Goal: Find specific page/section: Find specific page/section

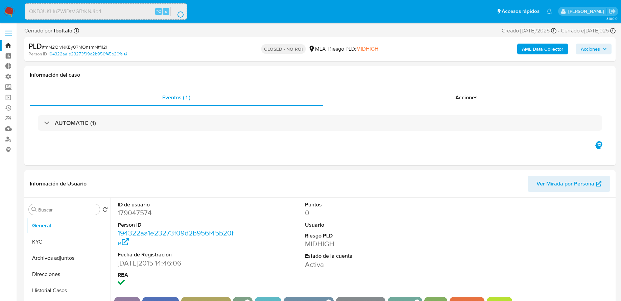
select select "10"
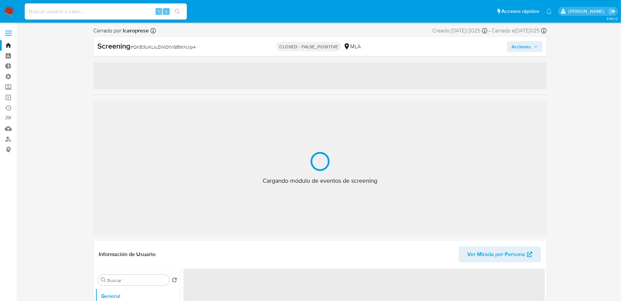
select select "10"
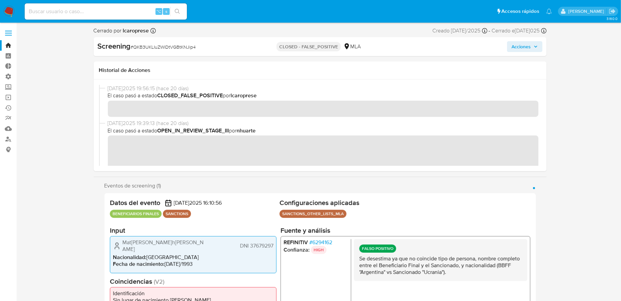
click at [93, 9] on input at bounding box center [106, 11] width 162 height 9
paste input "CafVj80aedwy7VjgC7vRZmBh"
type input "CafVj80aedwy7VjgC7vRZmBh"
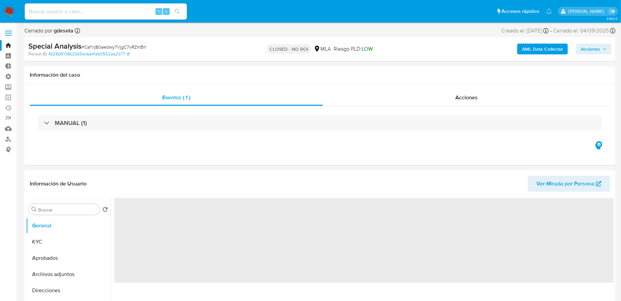
select select "10"
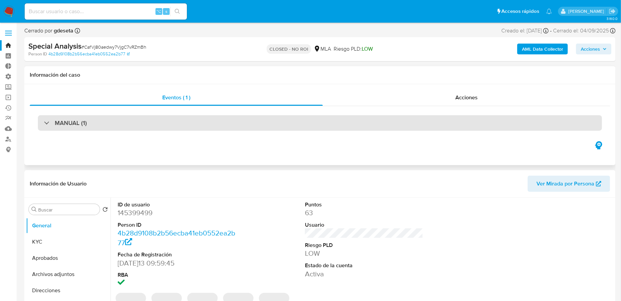
click at [284, 120] on div "MANUAL (1)" at bounding box center [320, 123] width 564 height 16
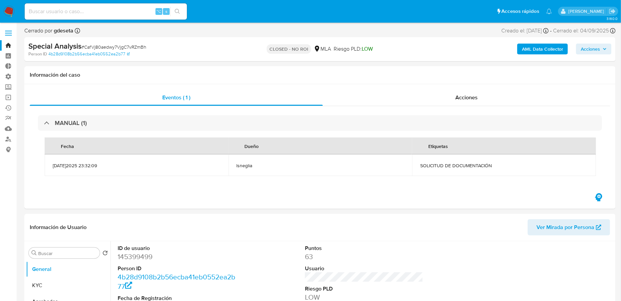
click at [98, 8] on input at bounding box center [106, 11] width 162 height 9
paste input "nsQWCGZrAuFzR31OjlxM1C2V"
type input "nsQWCGZrAuFzR31OjlxM1C2V"
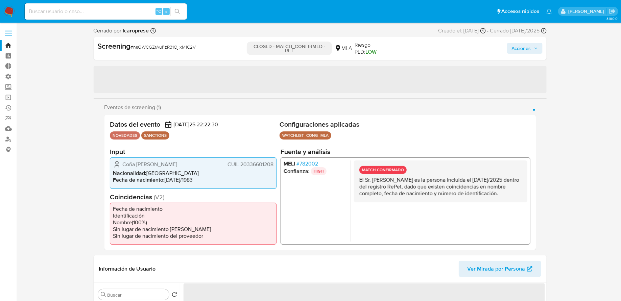
select select "10"
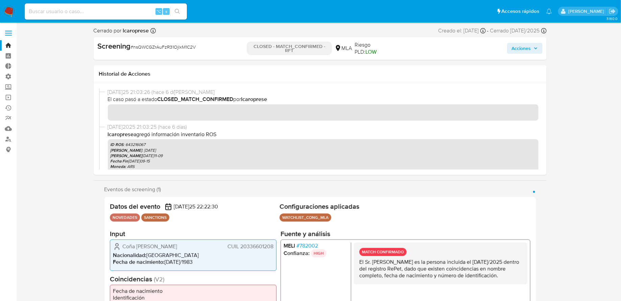
click at [131, 13] on input at bounding box center [106, 11] width 162 height 9
paste input "B4fYU86HkEt2oYrxCtOztJ2U"
type input "B4fYU86HkEt2oYrxCtOztJ2U"
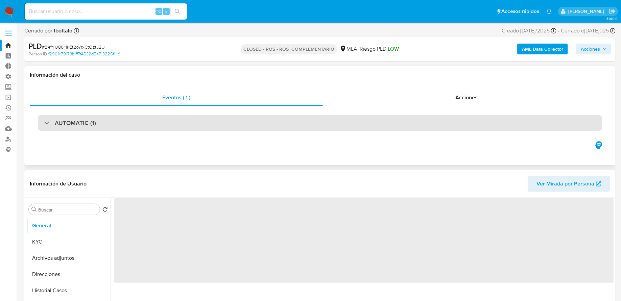
click at [236, 120] on div "AUTOMATIC (1)" at bounding box center [320, 123] width 564 height 16
select select "10"
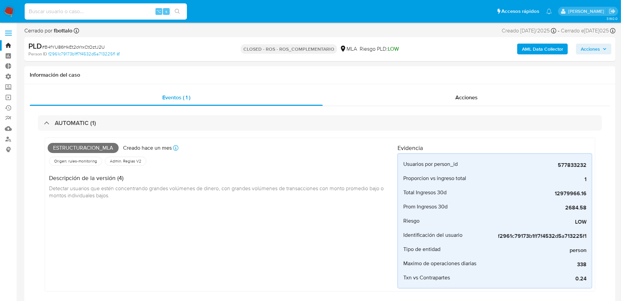
click at [112, 14] on input at bounding box center [106, 11] width 162 height 9
paste input "VSguntHMAfq881wN4q1APpjH"
type input "VSguntHMAfq881wN4q1APpjH"
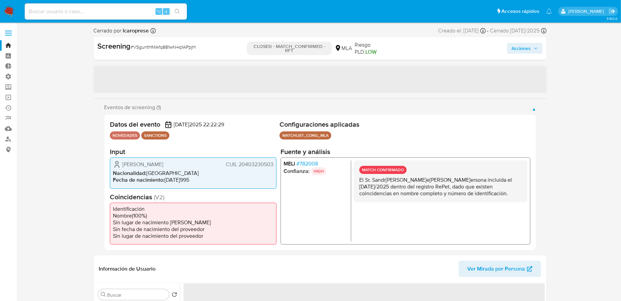
select select "10"
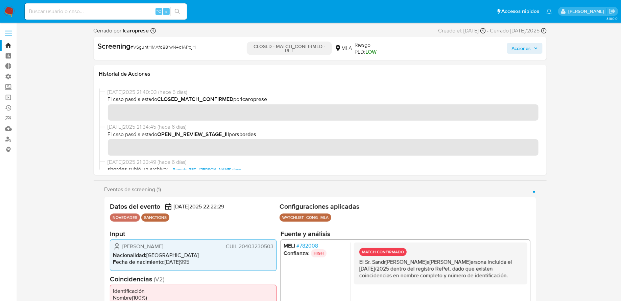
click at [65, 11] on input at bounding box center [106, 11] width 162 height 9
paste input "LMCROZ8H4dMICHyDzuykleDm"
type input "LMCROZ8H4dMICHyDzuykleDm"
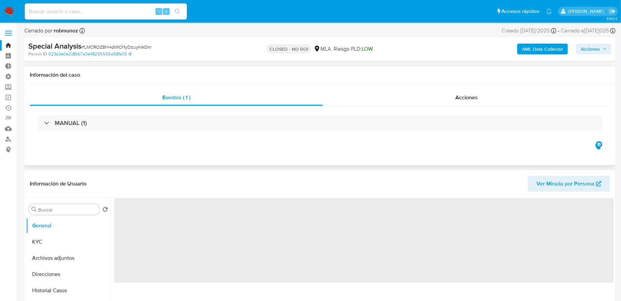
select select "10"
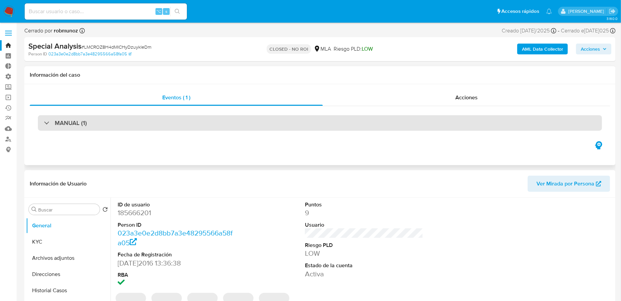
click at [105, 116] on div "MANUAL (1)" at bounding box center [320, 123] width 564 height 16
